Goal: Information Seeking & Learning: Learn about a topic

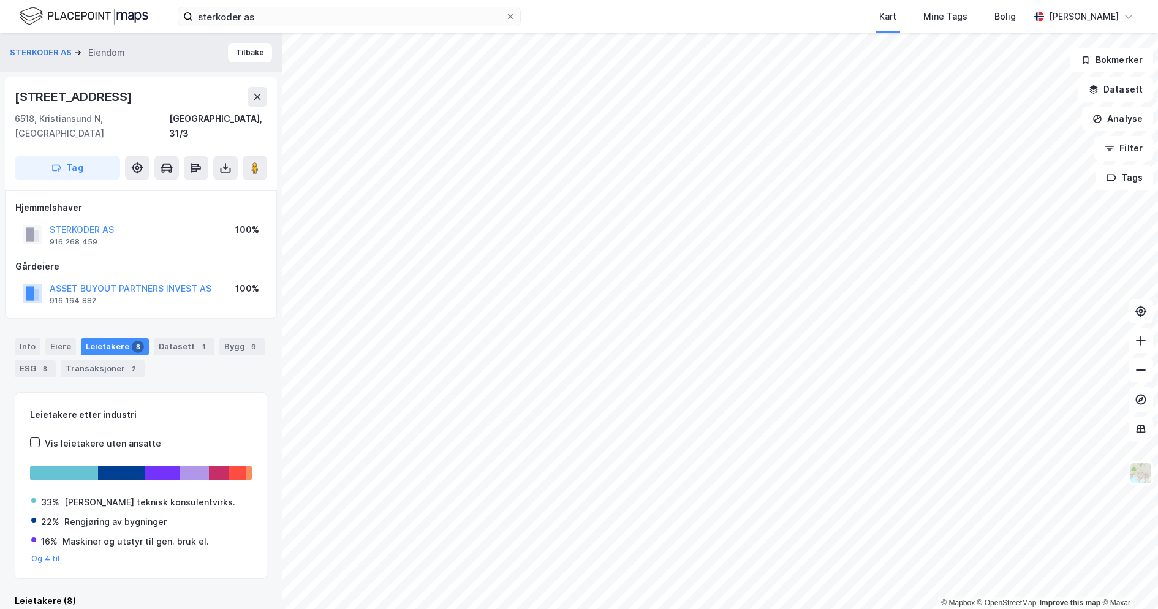
scroll to position [4, 0]
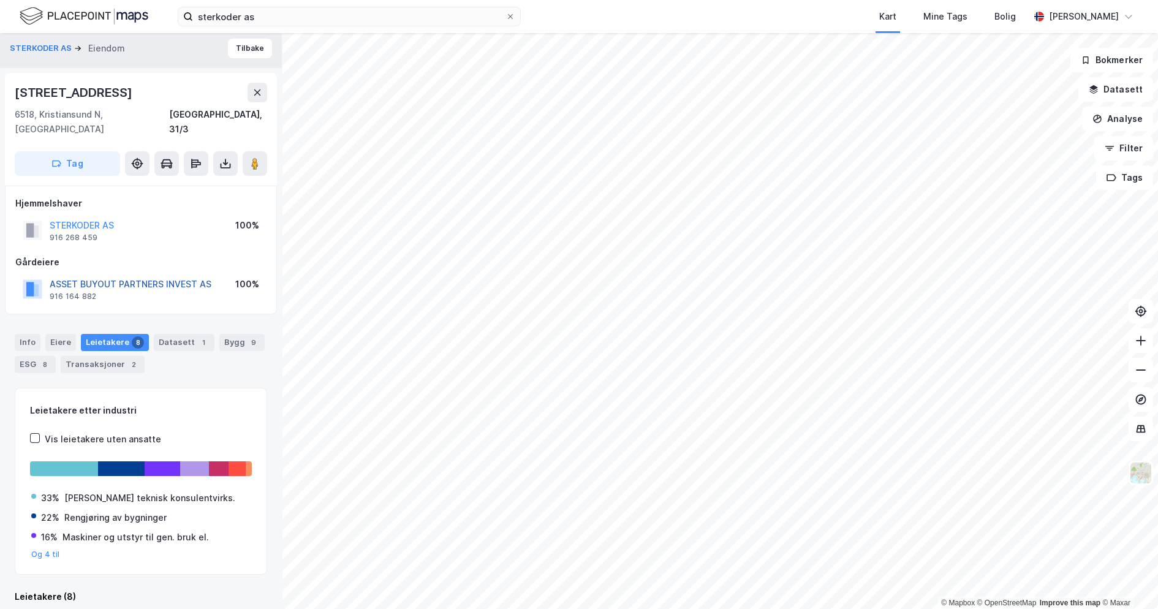
click at [0, 0] on button "ASSET BUYOUT PARTNERS INVEST AS" at bounding box center [0, 0] width 0 height 0
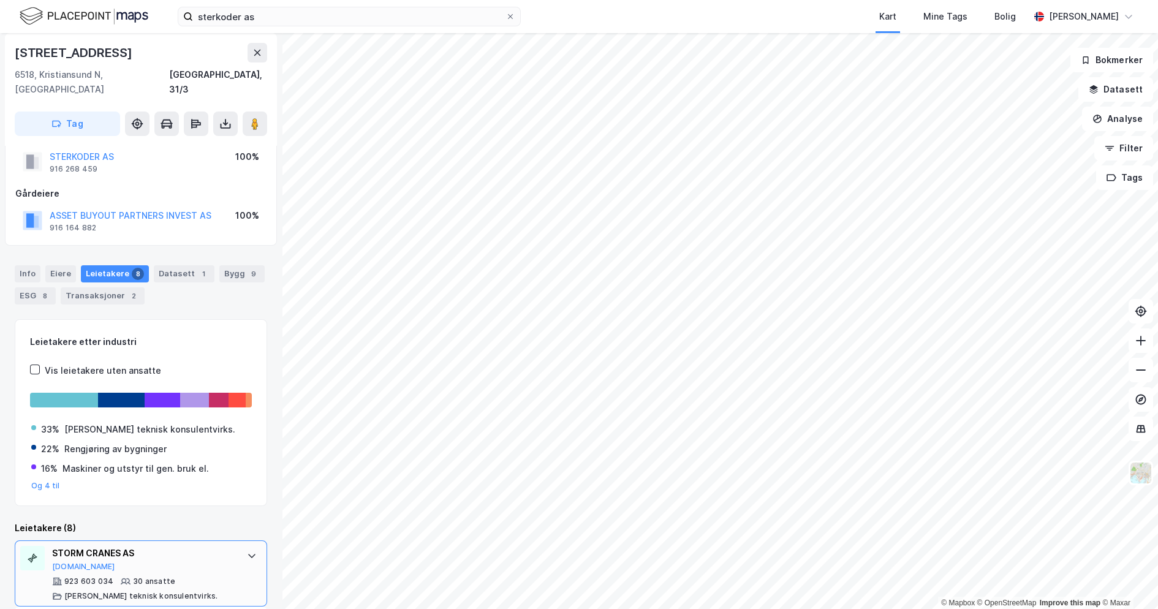
scroll to position [4, 0]
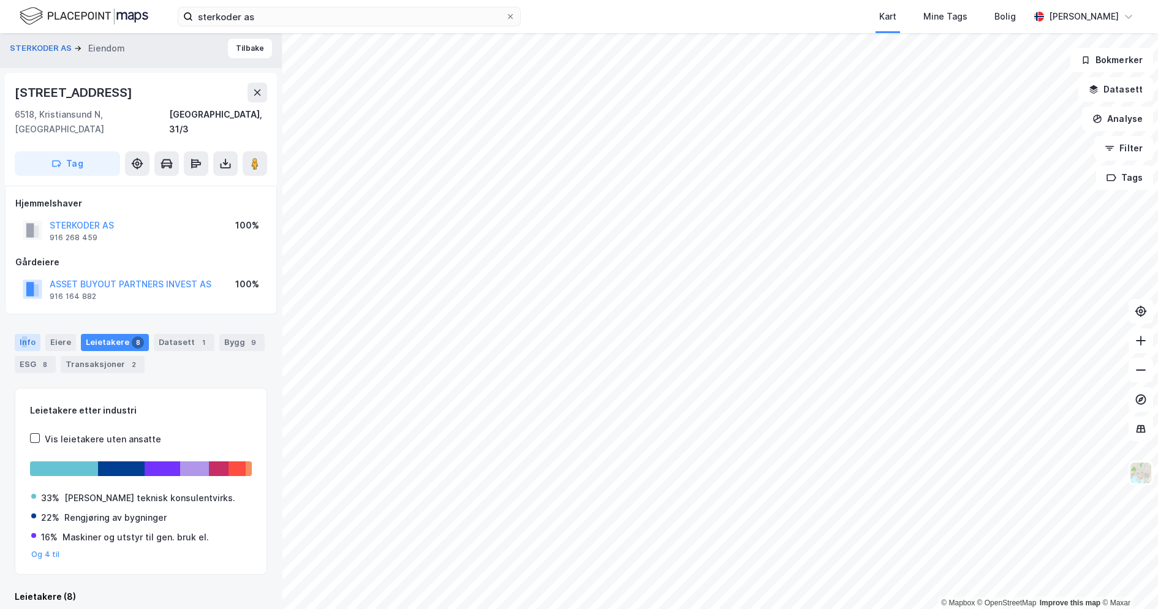
click at [24, 334] on div "Info" at bounding box center [28, 342] width 26 height 17
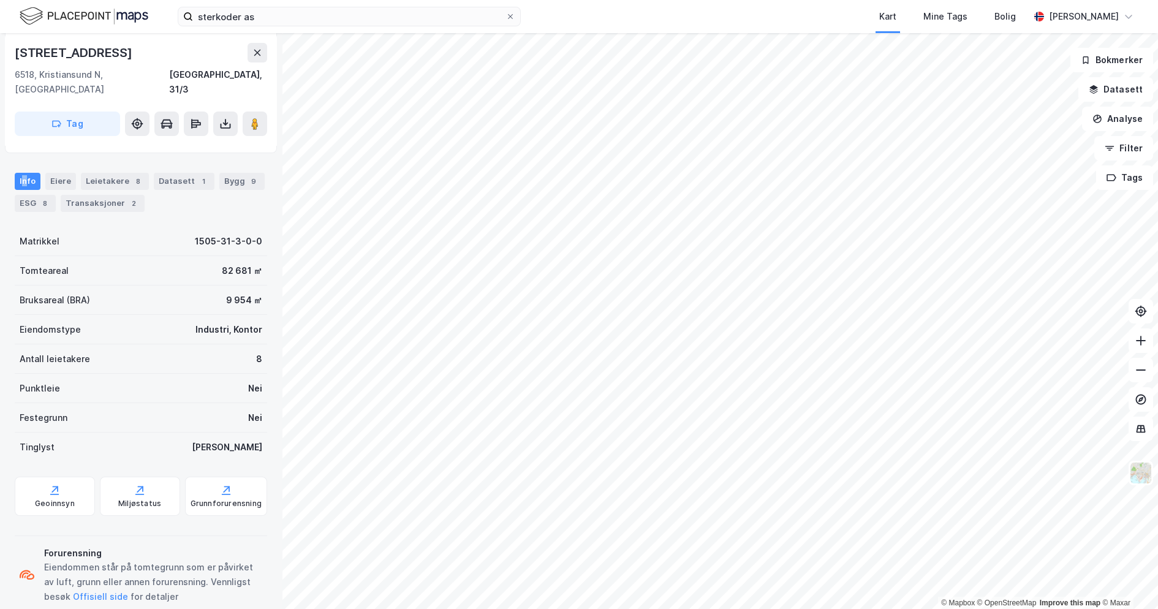
scroll to position [175, 0]
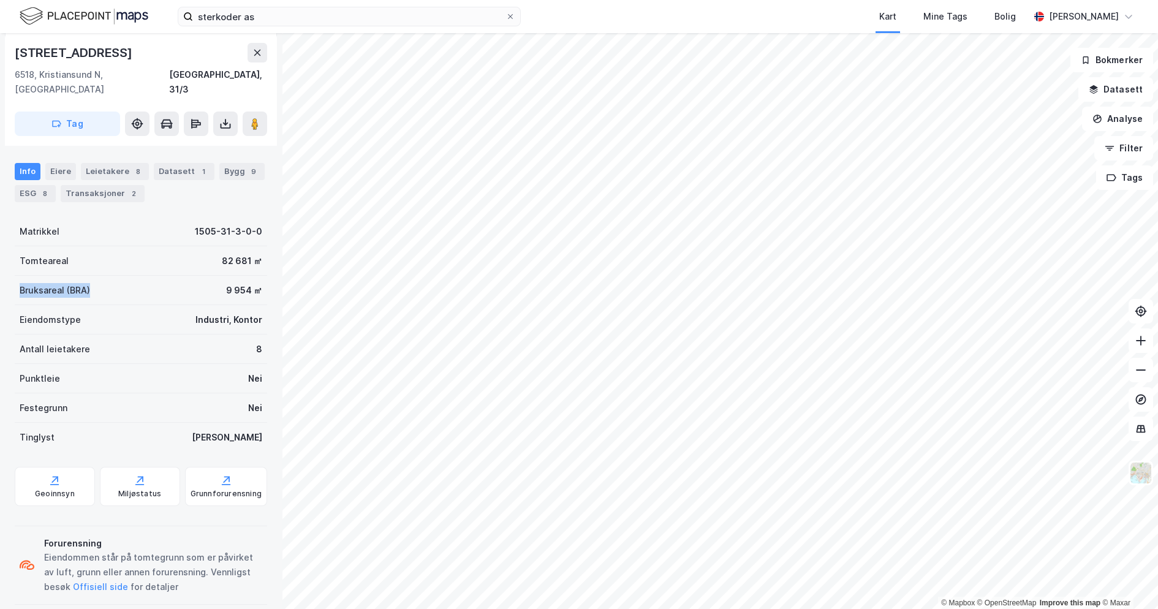
drag, startPoint x: 102, startPoint y: 277, endPoint x: 20, endPoint y: 271, distance: 82.3
click at [20, 276] on div "Bruksareal (BRA) 9 954 ㎡" at bounding box center [141, 290] width 252 height 29
drag, startPoint x: 207, startPoint y: 239, endPoint x: 253, endPoint y: 251, distance: 47.6
click at [253, 251] on div "STERKODER AS Eiendom Tilbake [STREET_ADDRESS] N, [GEOGRAPHIC_DATA] [GEOGRAPHIC_…" at bounding box center [141, 321] width 282 height 576
drag, startPoint x: 253, startPoint y: 251, endPoint x: 254, endPoint y: 282, distance: 31.3
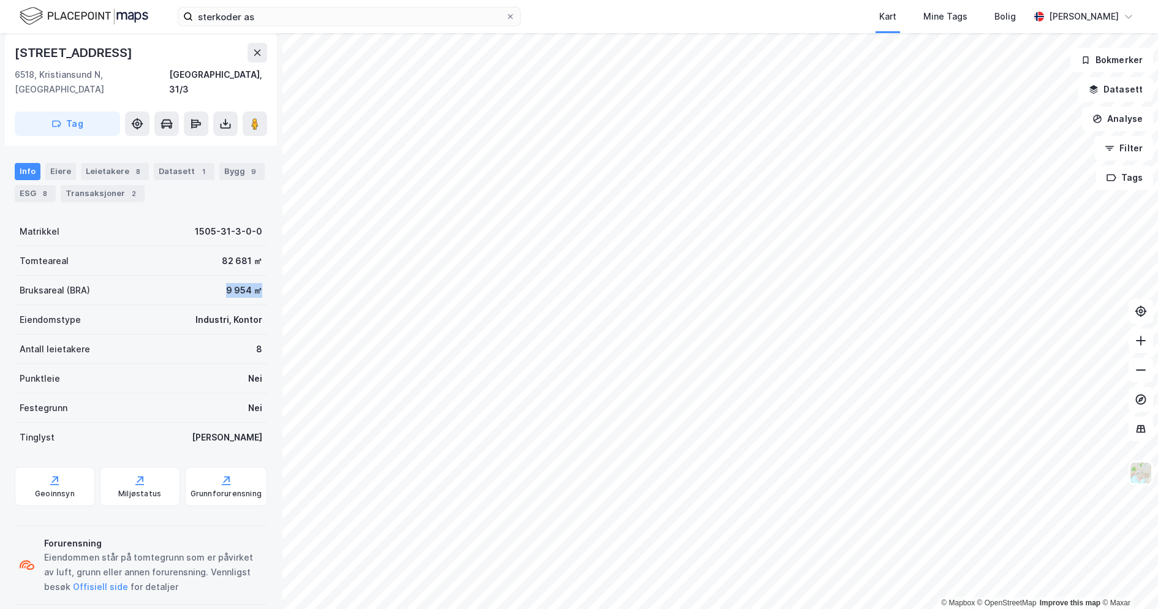
click at [254, 282] on div "STERKODER AS Eiendom Tilbake [STREET_ADDRESS] N, [GEOGRAPHIC_DATA] [GEOGRAPHIC_…" at bounding box center [141, 321] width 282 height 576
drag, startPoint x: 254, startPoint y: 282, endPoint x: 267, endPoint y: 311, distance: 31.3
click at [267, 311] on div "STERKODER AS Eiendom Tilbake [STREET_ADDRESS] N, [GEOGRAPHIC_DATA] [GEOGRAPHIC_…" at bounding box center [141, 321] width 282 height 576
drag, startPoint x: 267, startPoint y: 311, endPoint x: 256, endPoint y: 309, distance: 11.3
click at [256, 309] on div "STERKODER AS Eiendom Tilbake [STREET_ADDRESS] N, [GEOGRAPHIC_DATA] [GEOGRAPHIC_…" at bounding box center [141, 321] width 282 height 576
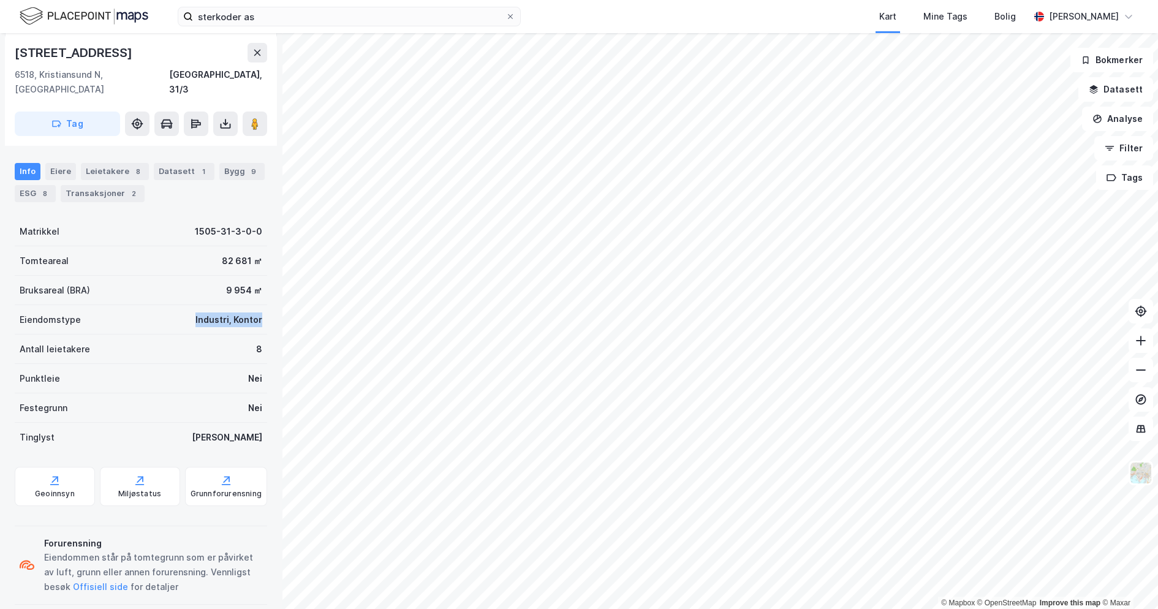
click at [195, 313] on div "Industri, Kontor" at bounding box center [228, 320] width 67 height 15
drag, startPoint x: 181, startPoint y: 304, endPoint x: 257, endPoint y: 313, distance: 75.9
click at [257, 313] on div "STERKODER AS Eiendom Tilbake [STREET_ADDRESS] N, [GEOGRAPHIC_DATA] [GEOGRAPHIC_…" at bounding box center [141, 321] width 282 height 576
drag, startPoint x: 257, startPoint y: 313, endPoint x: 249, endPoint y: 336, distance: 25.0
click at [249, 336] on div "Antall leietakere 8" at bounding box center [141, 349] width 252 height 29
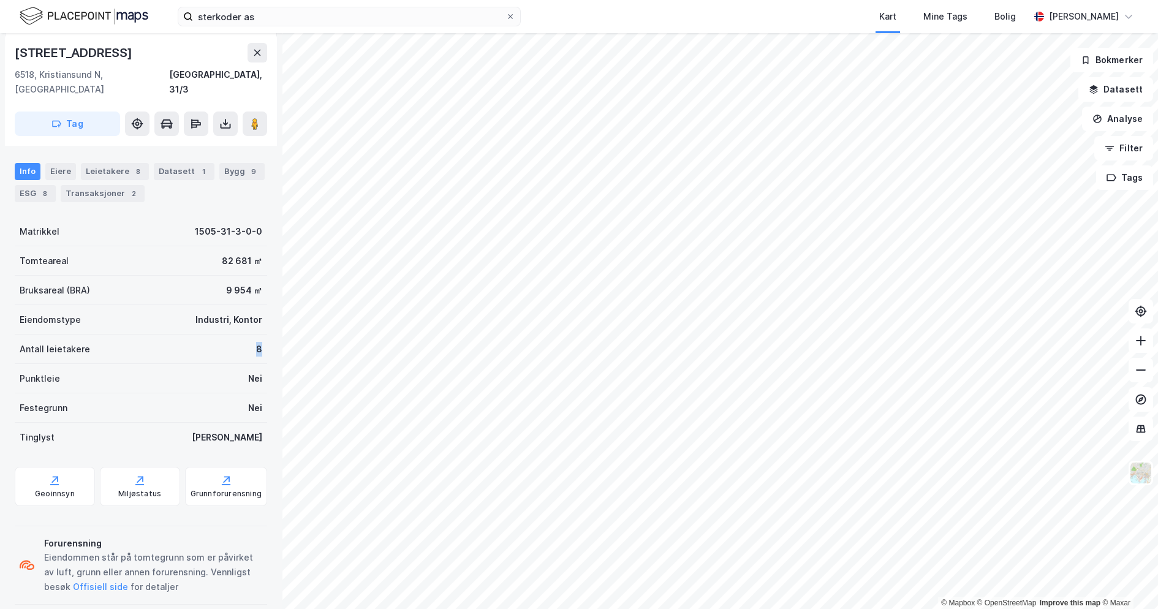
click at [249, 336] on div "Antall leietakere 8" at bounding box center [141, 349] width 252 height 29
click at [256, 342] on div "8" at bounding box center [259, 349] width 6 height 15
drag, startPoint x: 232, startPoint y: 358, endPoint x: 249, endPoint y: 366, distance: 18.1
click at [249, 366] on div "Punktleie Nei" at bounding box center [141, 378] width 252 height 29
drag, startPoint x: 249, startPoint y: 366, endPoint x: 262, endPoint y: 393, distance: 30.7
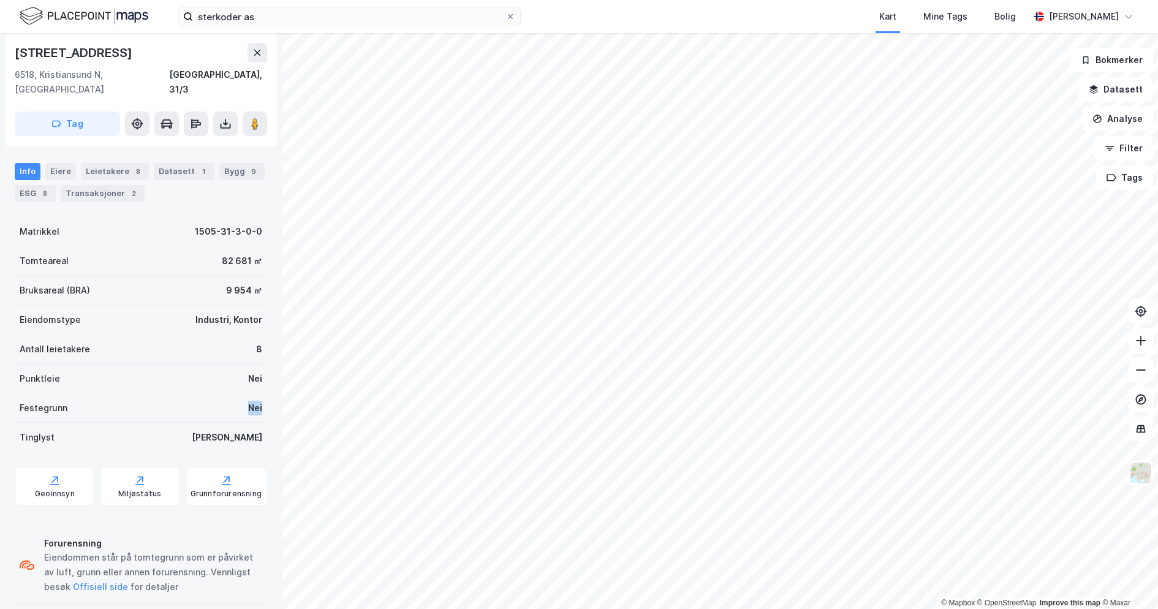
click at [262, 393] on div "STERKODER AS Eiendom Tilbake [STREET_ADDRESS] N, [GEOGRAPHIC_DATA] [GEOGRAPHIC_…" at bounding box center [141, 321] width 282 height 576
drag, startPoint x: 262, startPoint y: 393, endPoint x: 233, endPoint y: 384, distance: 30.8
click at [233, 393] on div "Festegrunn Nei" at bounding box center [141, 407] width 252 height 29
click at [227, 423] on div "Tinglyst Ja" at bounding box center [141, 437] width 252 height 29
drag, startPoint x: 230, startPoint y: 422, endPoint x: 267, endPoint y: 419, distance: 37.5
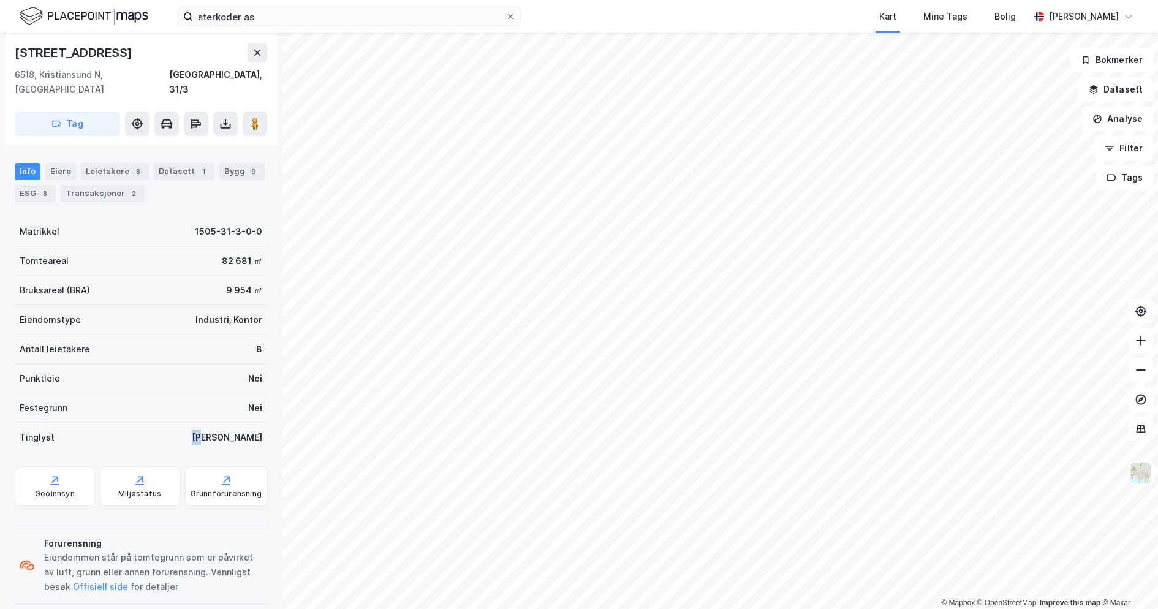
click at [267, 419] on div "STERKODER AS Eiendom Tilbake [STREET_ADDRESS] N, [GEOGRAPHIC_DATA] [GEOGRAPHIC_…" at bounding box center [141, 321] width 282 height 576
drag, startPoint x: 267, startPoint y: 419, endPoint x: 230, endPoint y: 399, distance: 42.0
click at [230, 399] on div "Festegrunn Nei" at bounding box center [141, 407] width 252 height 29
click at [135, 164] on div "Leietakere 8" at bounding box center [115, 171] width 68 height 17
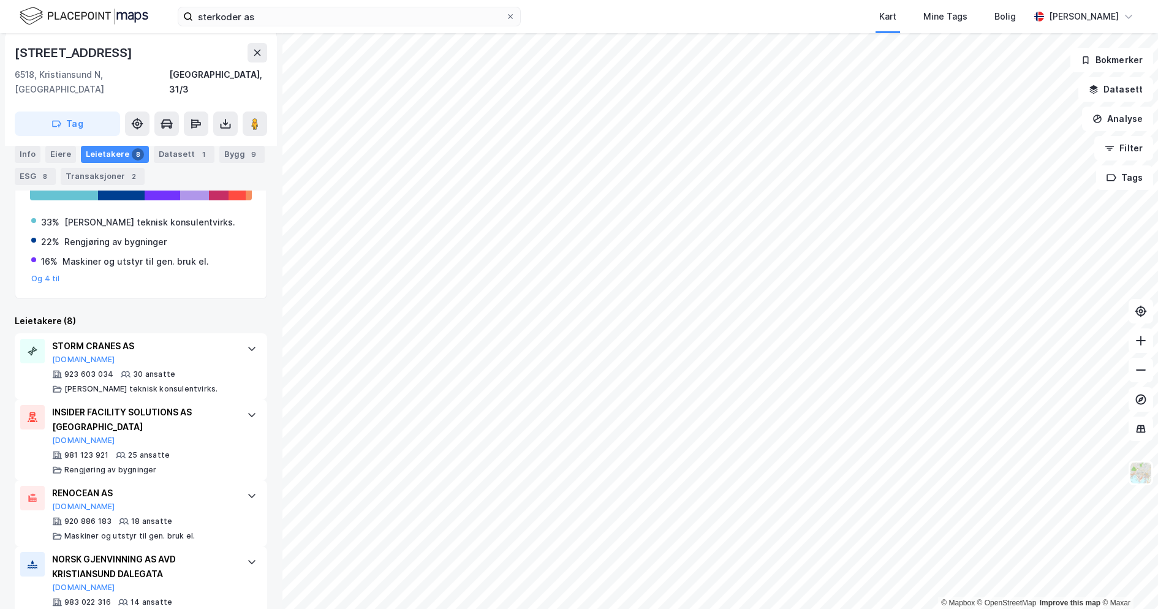
scroll to position [83, 0]
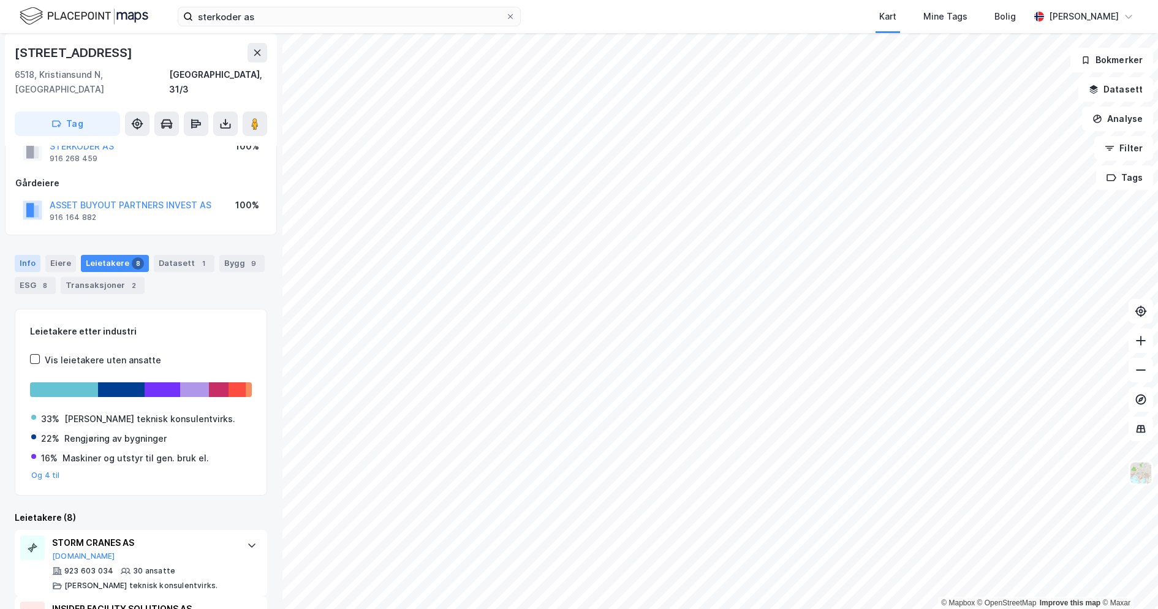
click at [28, 255] on div "Info" at bounding box center [28, 263] width 26 height 17
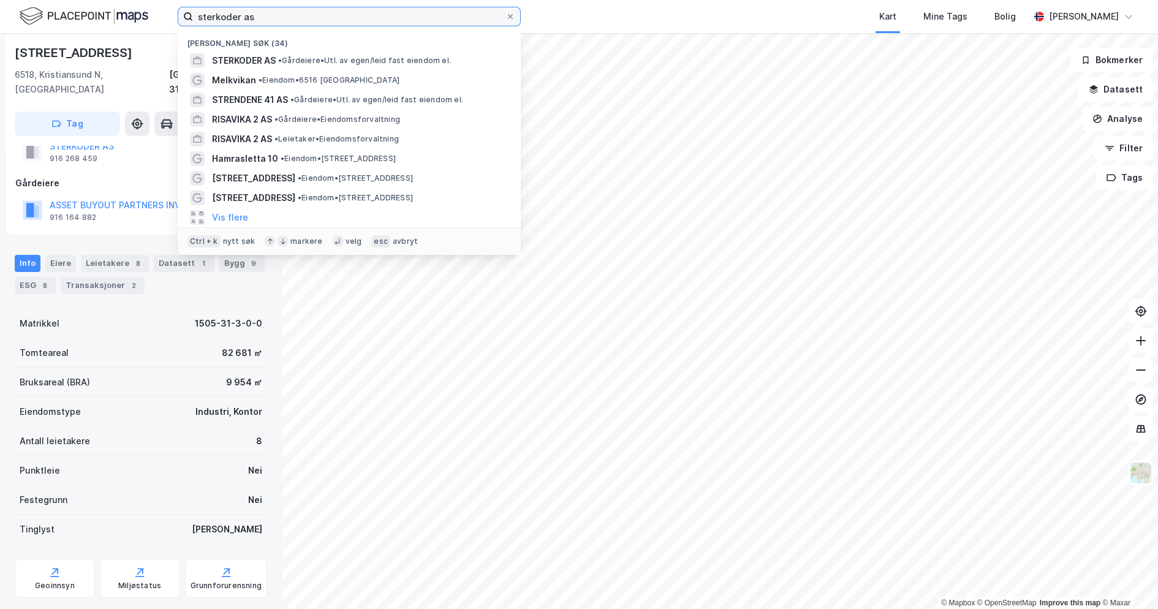
drag, startPoint x: 303, startPoint y: 17, endPoint x: -201, endPoint y: 9, distance: 504.4
click at [0, 9] on html "sterkoder as Nylige søk (34) STERKODER AS • Gårdeiere • Utl. av egen/leid fast …" at bounding box center [579, 304] width 1158 height 609
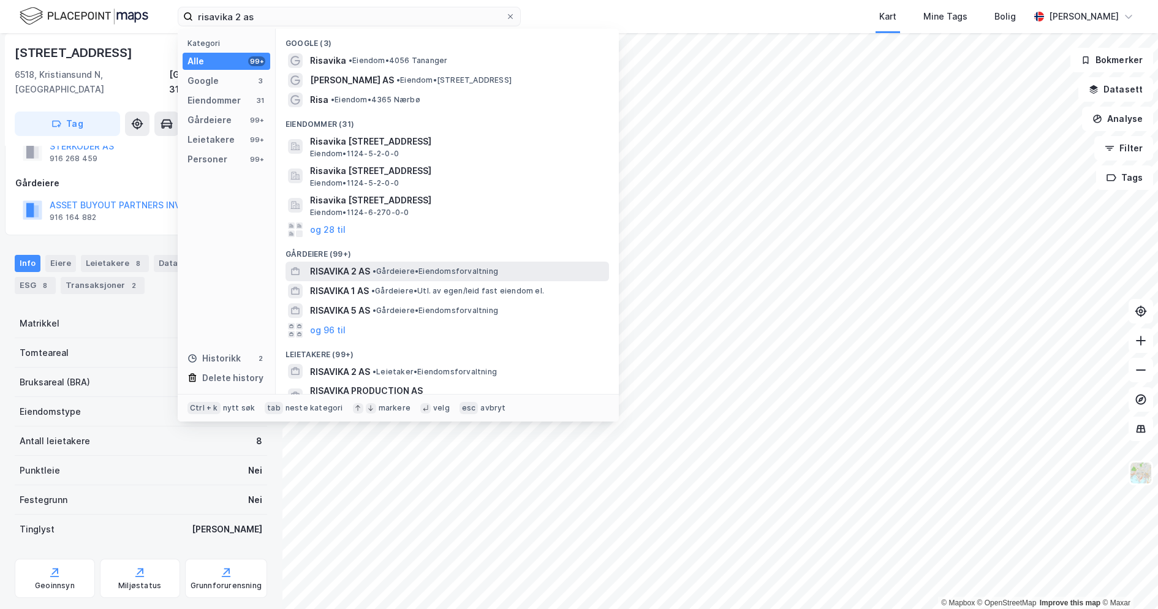
click at [446, 267] on span "• Gårdeiere • Eiendomsforvaltning" at bounding box center [436, 272] width 126 height 10
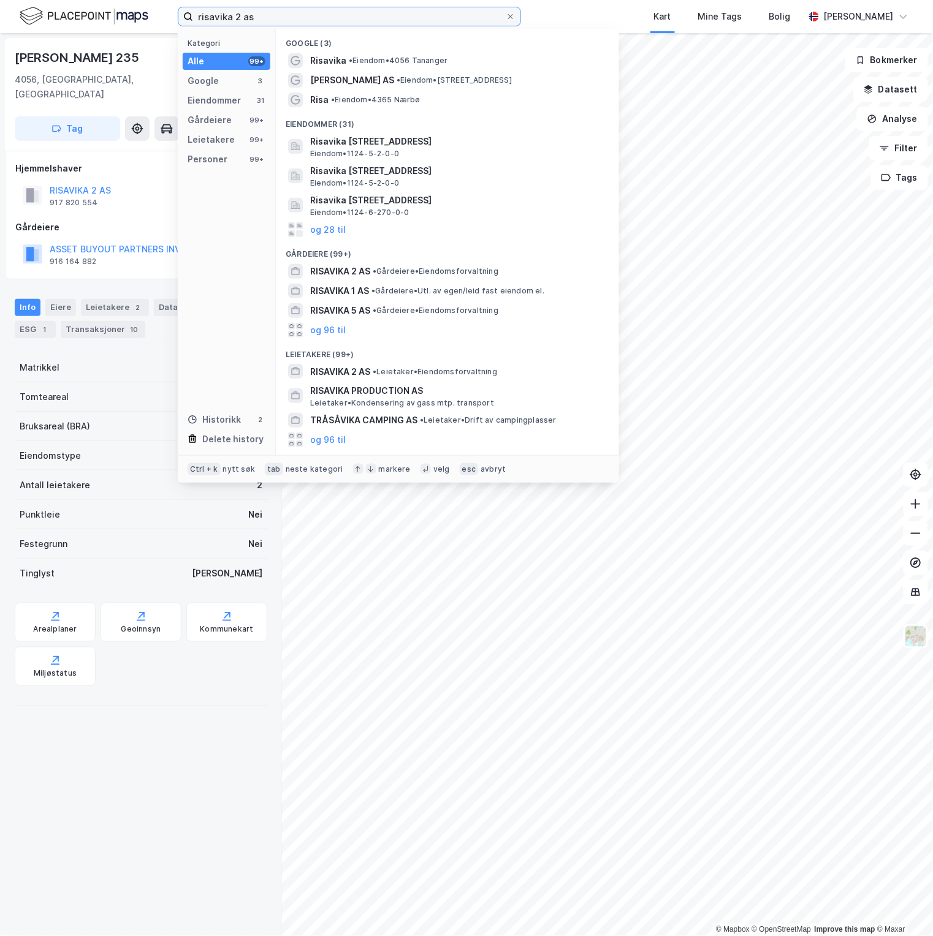
drag, startPoint x: 287, startPoint y: 18, endPoint x: 20, endPoint y: 15, distance: 267.8
click at [32, 13] on div "risavika 2 as Kategori Alle 99+ Google 3 Eiendommer 31 Gårdeiere 99+ Leietakere…" at bounding box center [466, 16] width 933 height 33
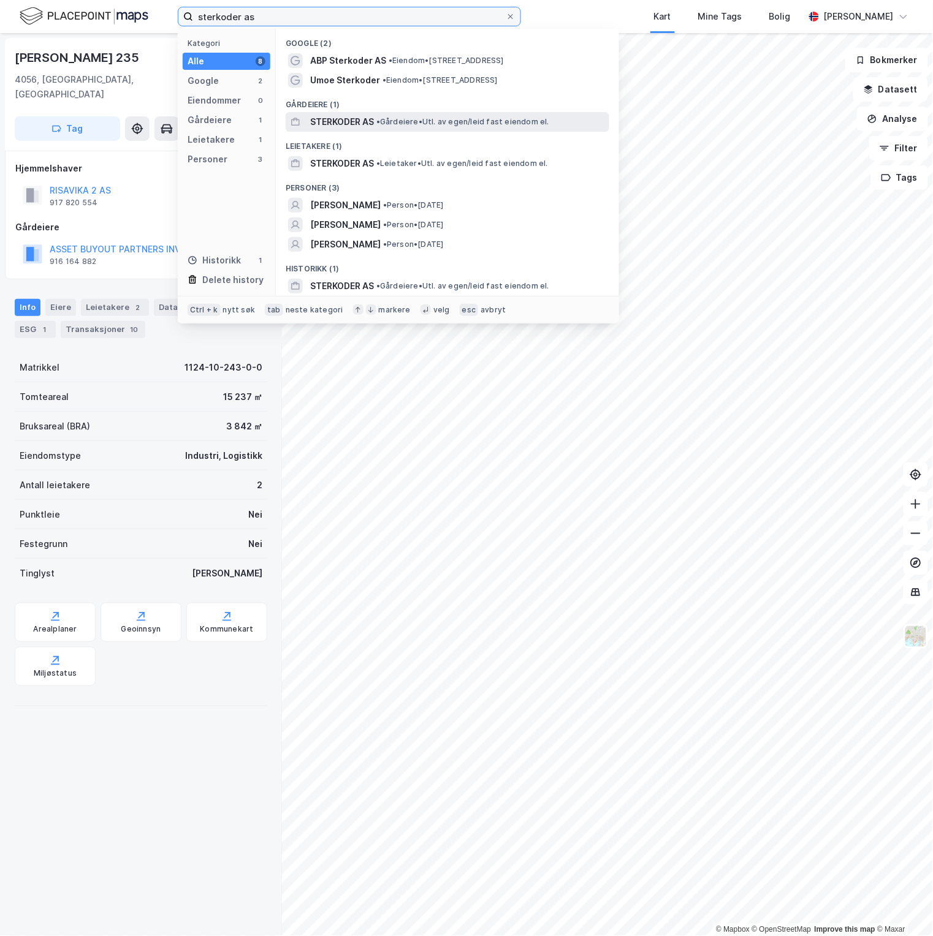
type input "sterkoder as"
click at [471, 121] on span "• Gårdeiere • Utl. av egen/leid fast eiendom el." at bounding box center [462, 122] width 173 height 10
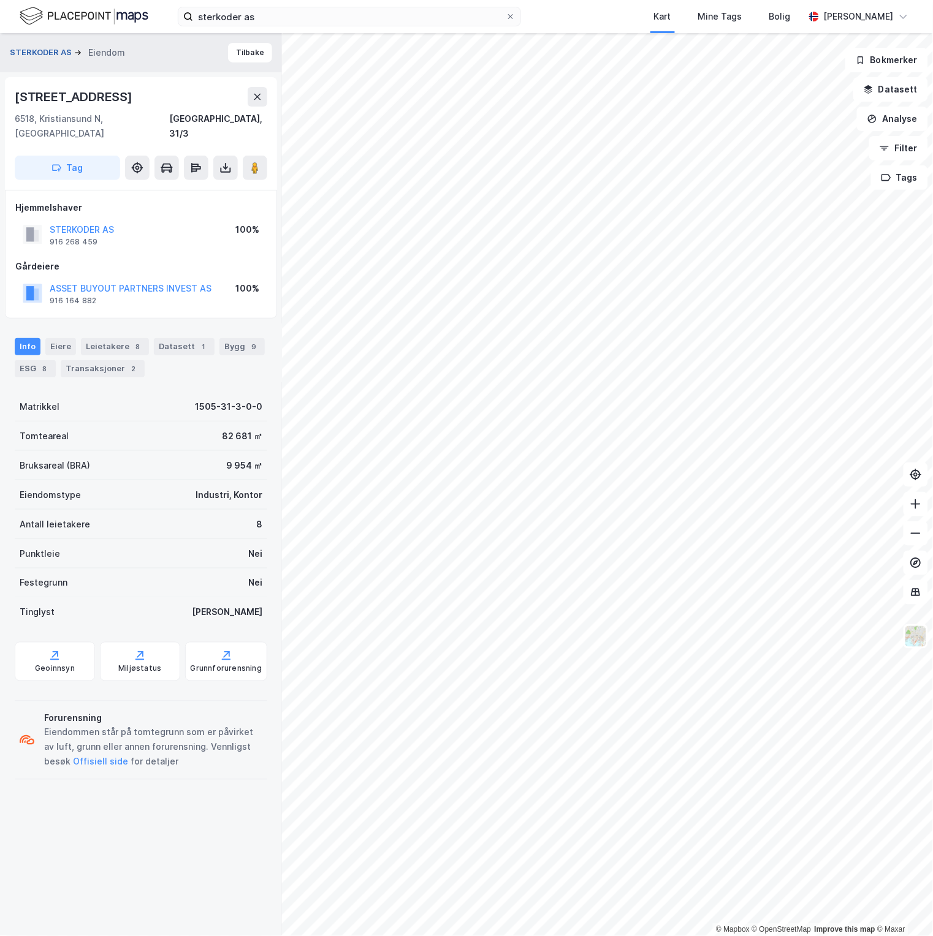
click at [54, 56] on button "STERKODER AS" at bounding box center [42, 53] width 64 height 12
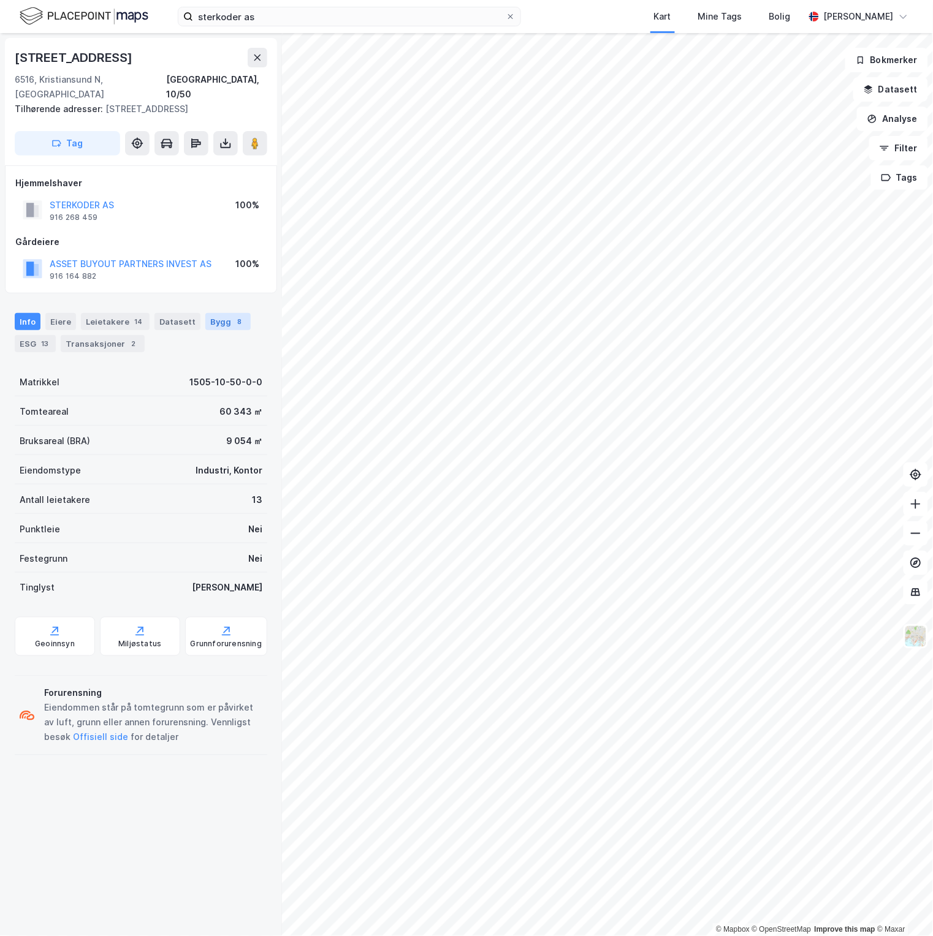
click at [219, 313] on div "Bygg 8" at bounding box center [227, 321] width 45 height 17
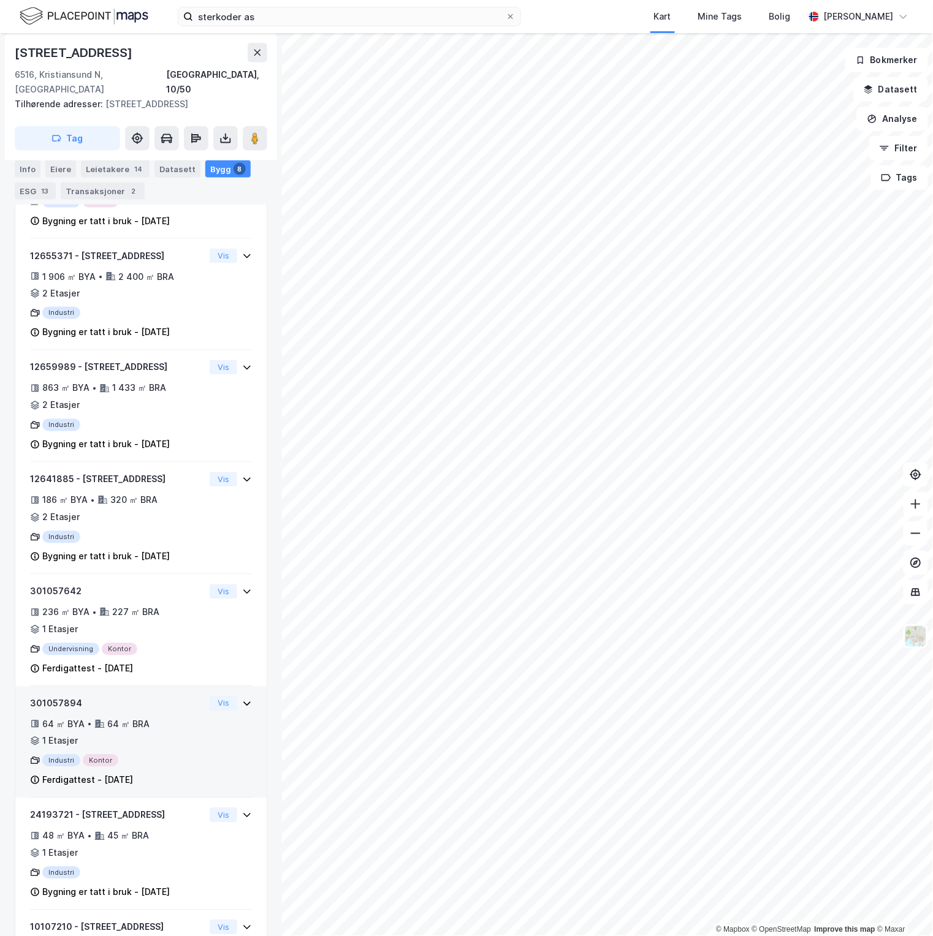
scroll to position [133, 0]
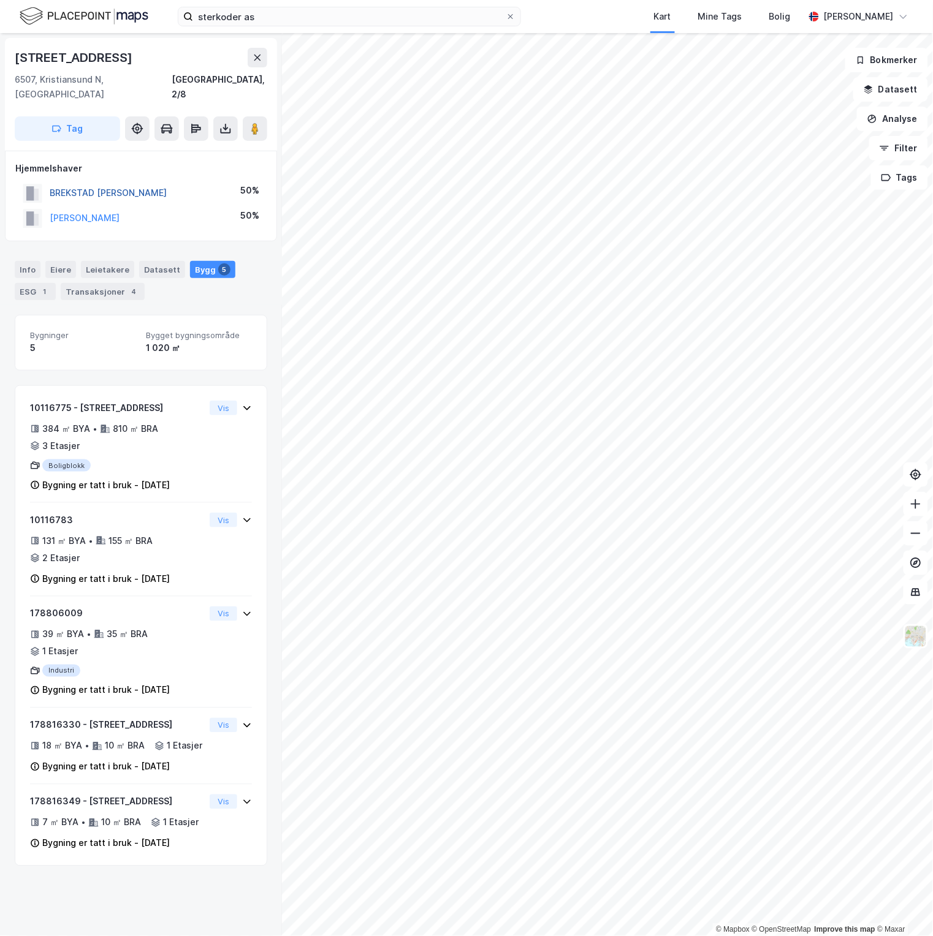
click at [0, 0] on button "BREKSTAD [PERSON_NAME]" at bounding box center [0, 0] width 0 height 0
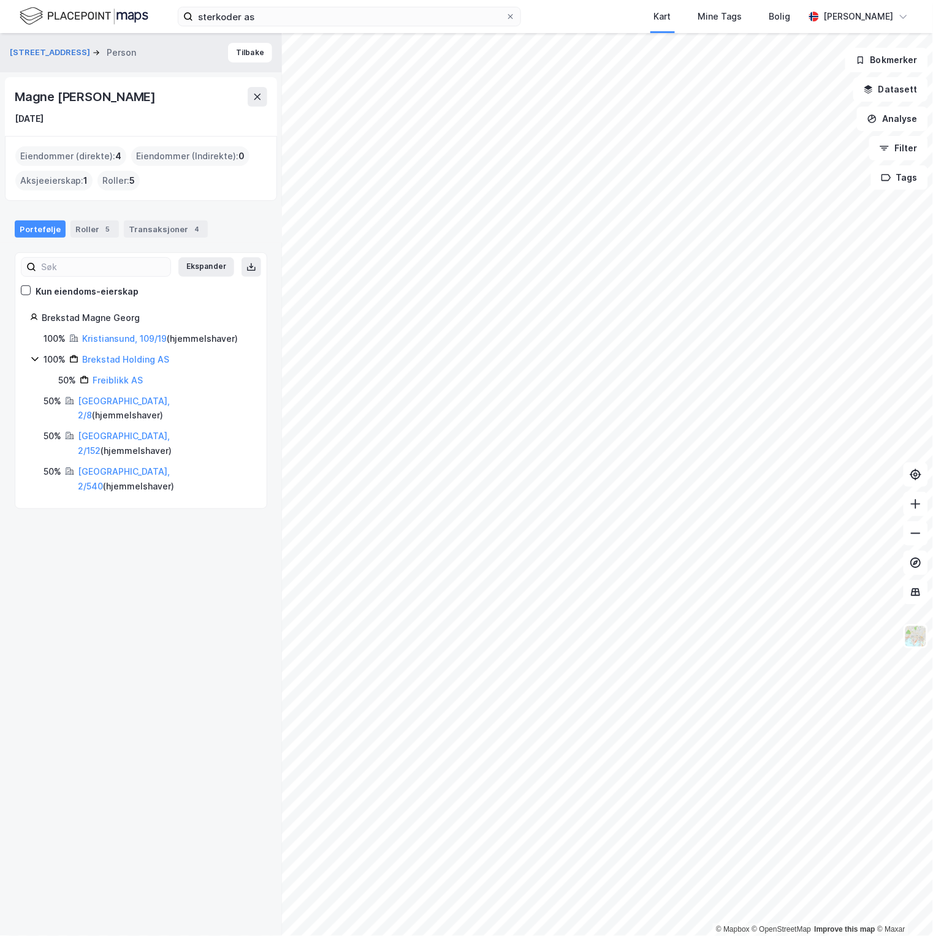
drag, startPoint x: 157, startPoint y: 87, endPoint x: 6, endPoint y: 91, distance: 152.0
click at [6, 91] on div "[PERSON_NAME] [DATE]" at bounding box center [141, 106] width 272 height 59
copy div "Magne [PERSON_NAME]"
click at [300, 7] on label "sterkoder as" at bounding box center [349, 17] width 343 height 20
click at [300, 7] on input "sterkoder as" at bounding box center [349, 16] width 313 height 18
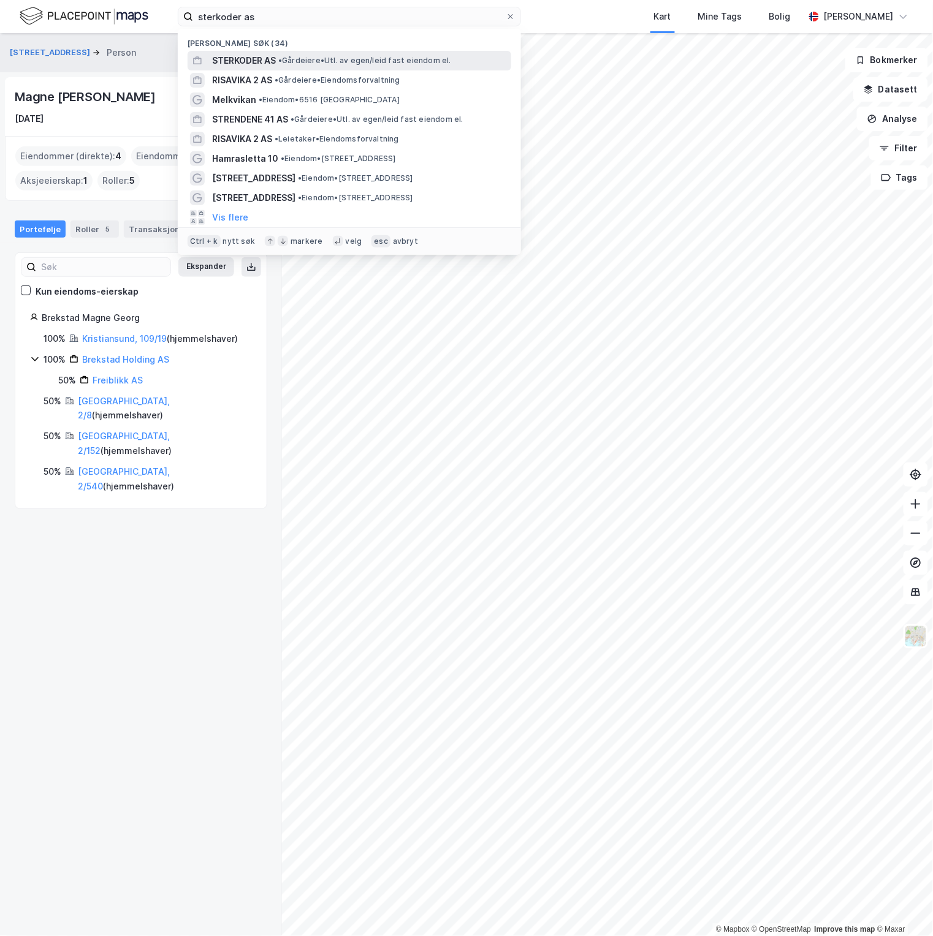
click at [226, 57] on span "STERKODER AS" at bounding box center [244, 60] width 64 height 15
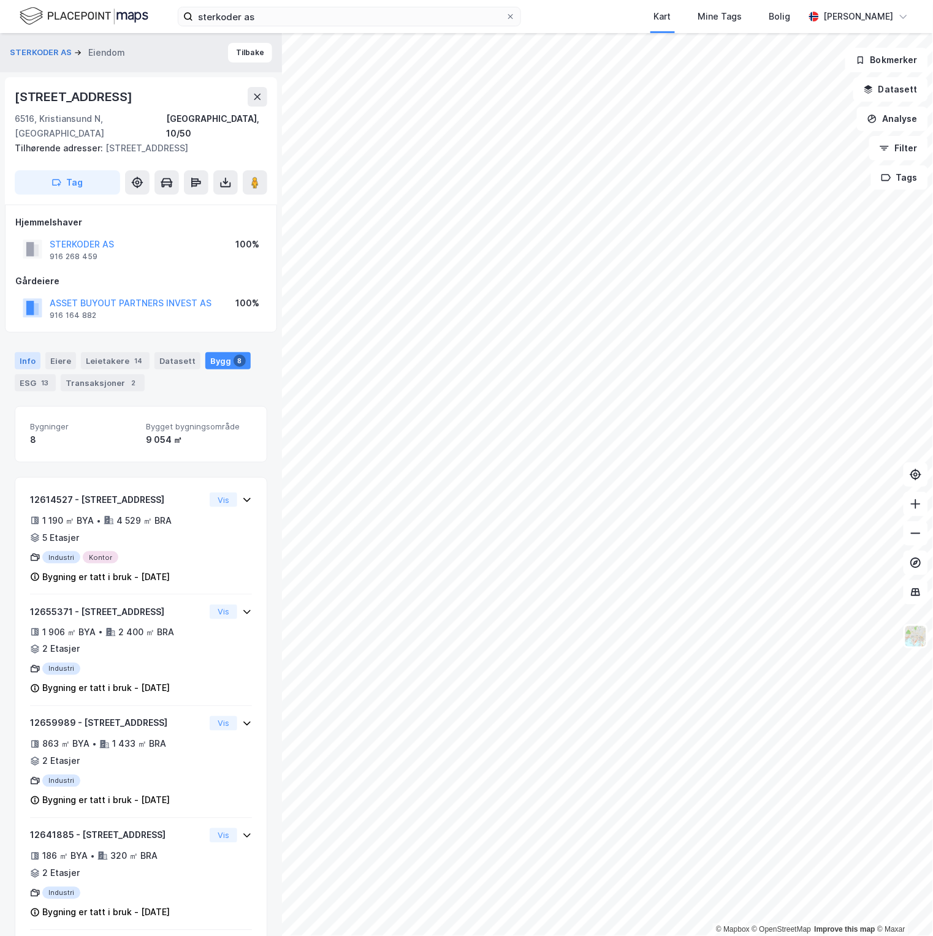
click at [34, 352] on div "Info" at bounding box center [28, 360] width 26 height 17
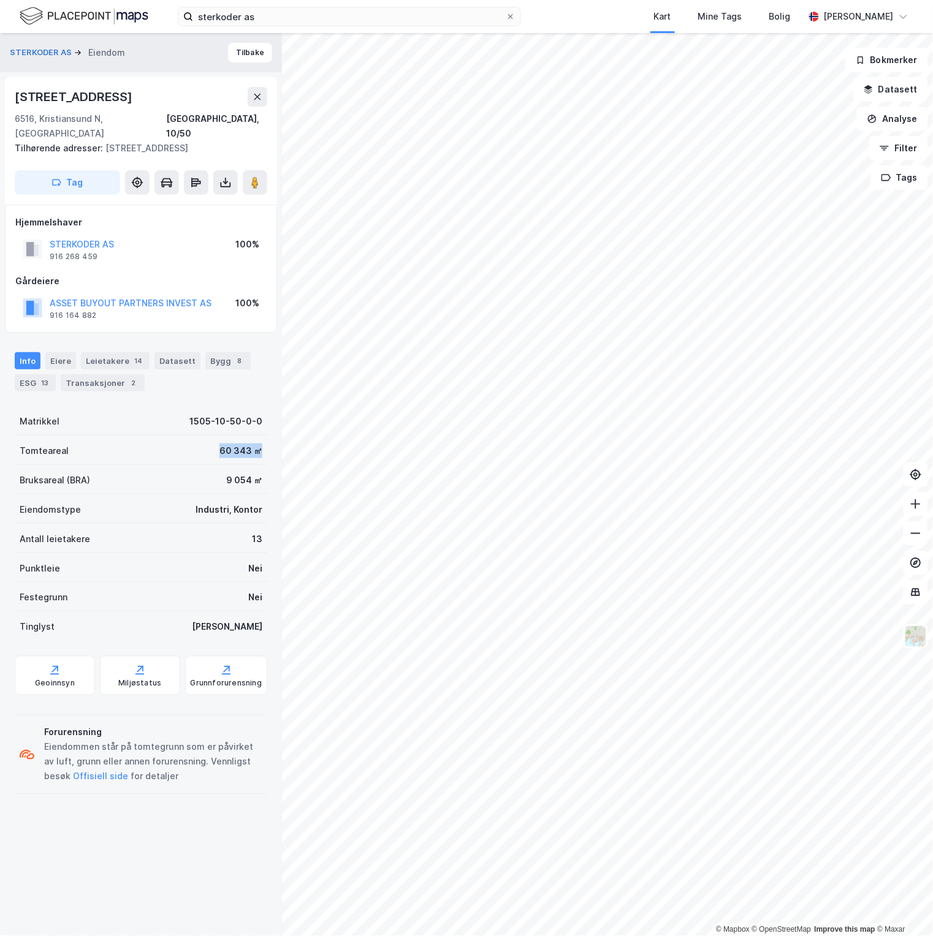
drag, startPoint x: 246, startPoint y: 434, endPoint x: 163, endPoint y: 422, distance: 83.6
click at [163, 436] on div "Tomteareal 60 343 ㎡" at bounding box center [141, 450] width 252 height 29
click at [278, 21] on input "sterkoder as" at bounding box center [349, 16] width 313 height 18
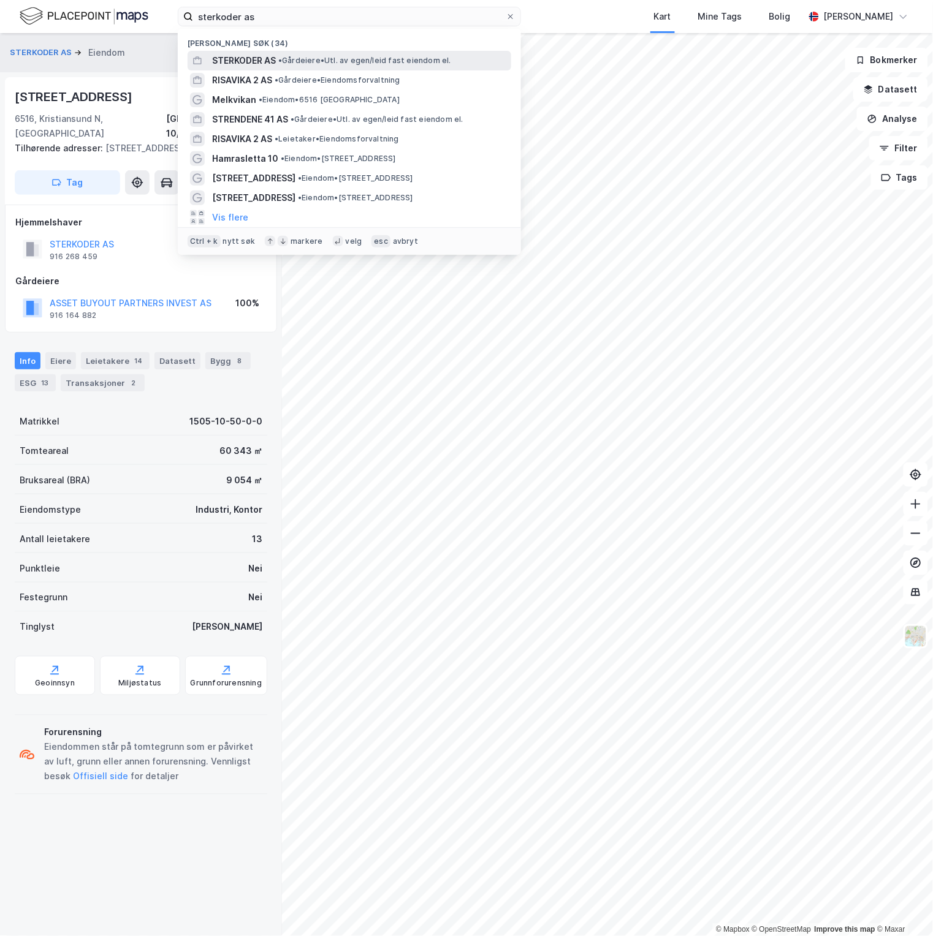
click at [304, 60] on span "• Gårdeiere • Utl. av egen/leid fast eiendom el." at bounding box center [364, 61] width 173 height 10
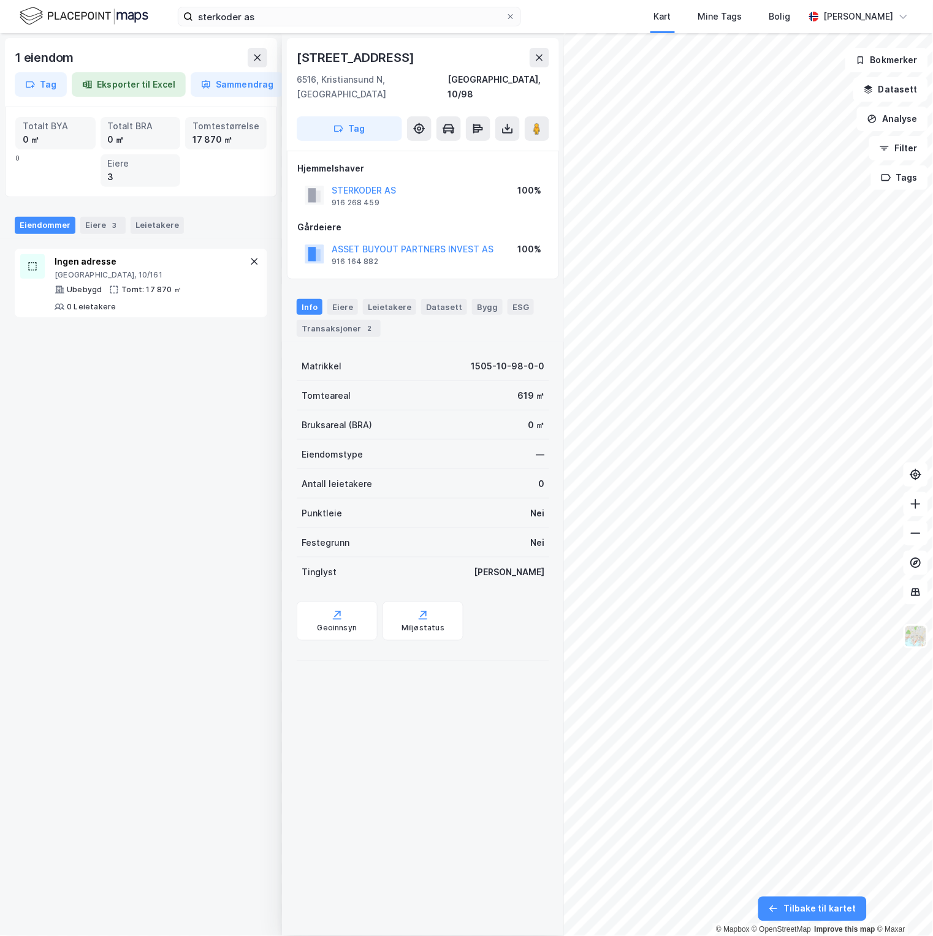
click at [485, 415] on div "1 eiendom Tag Eksporter til Excel Sammendrag Totalt BYA 0 ㎡ Totalt BRA 0 ㎡ Tomt…" at bounding box center [466, 484] width 933 height 903
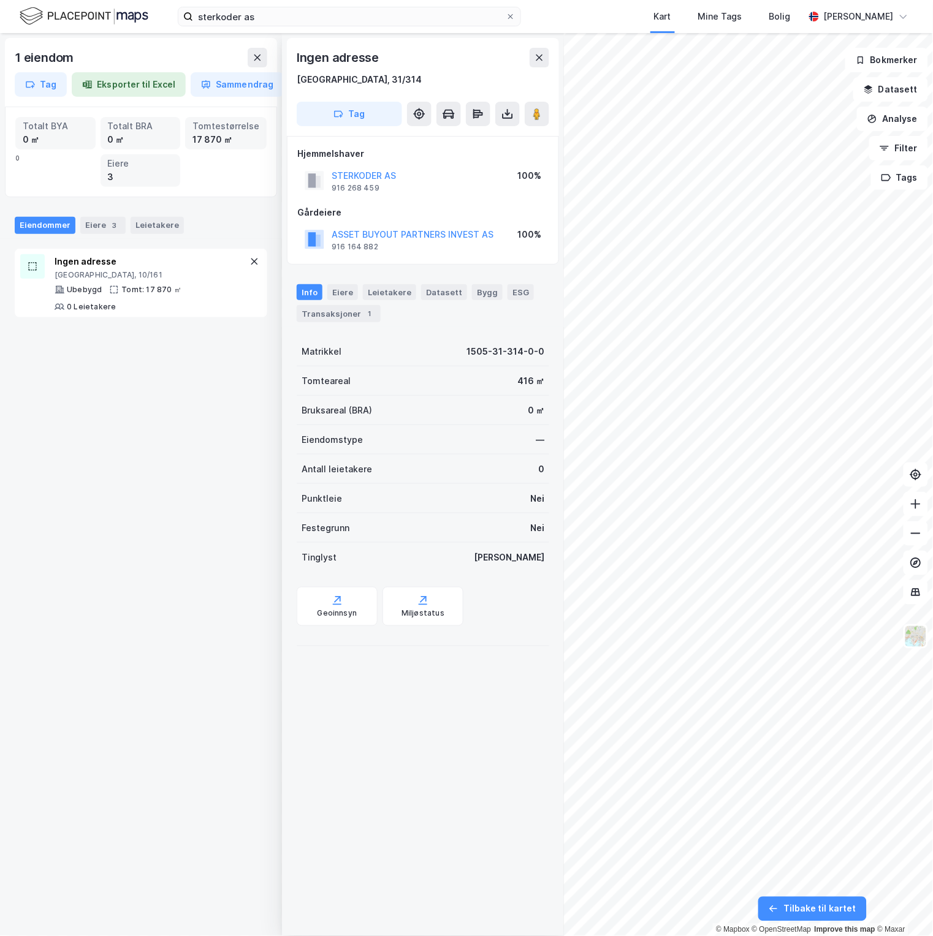
drag, startPoint x: 415, startPoint y: 483, endPoint x: 34, endPoint y: 654, distance: 417.5
click at [518, 452] on div "Eiendomstype —" at bounding box center [423, 439] width 252 height 29
